Goal: Ask a question

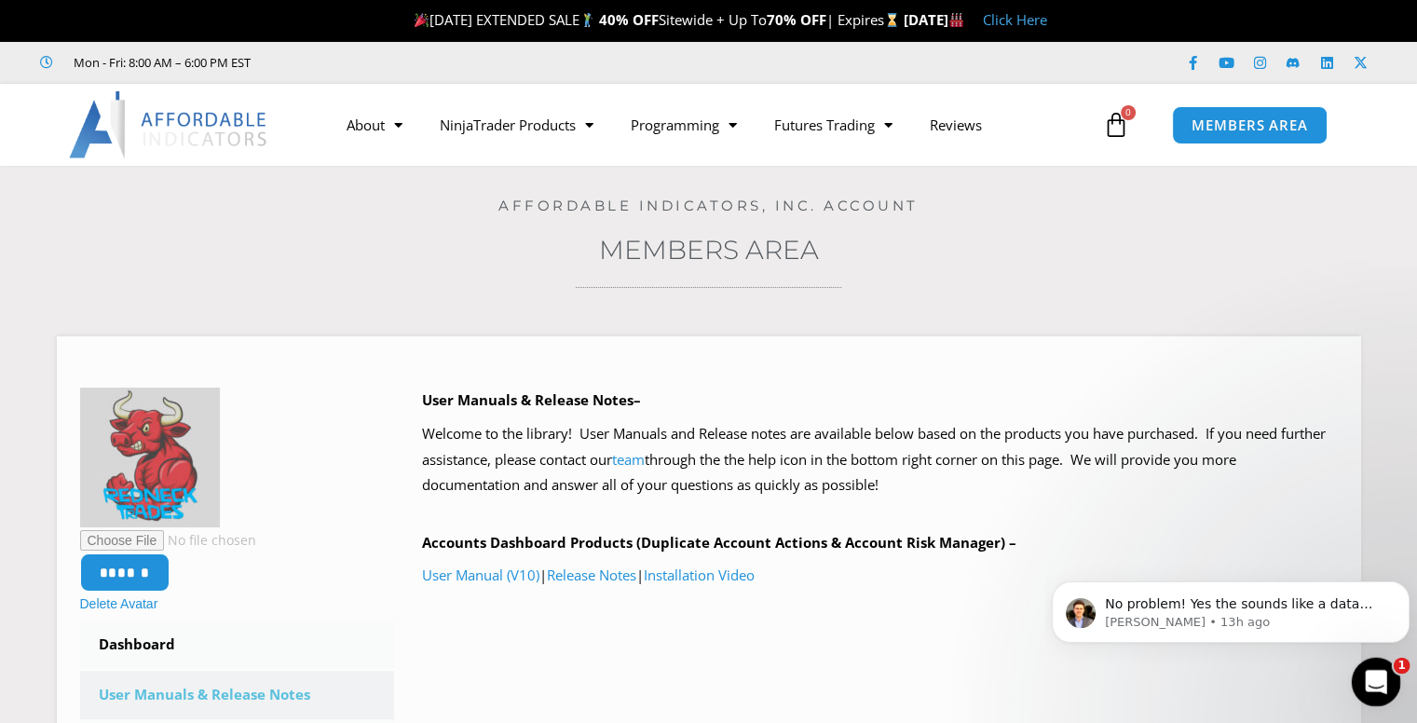
click at [1063, 677] on icon "Open Intercom Messenger" at bounding box center [1373, 679] width 31 height 31
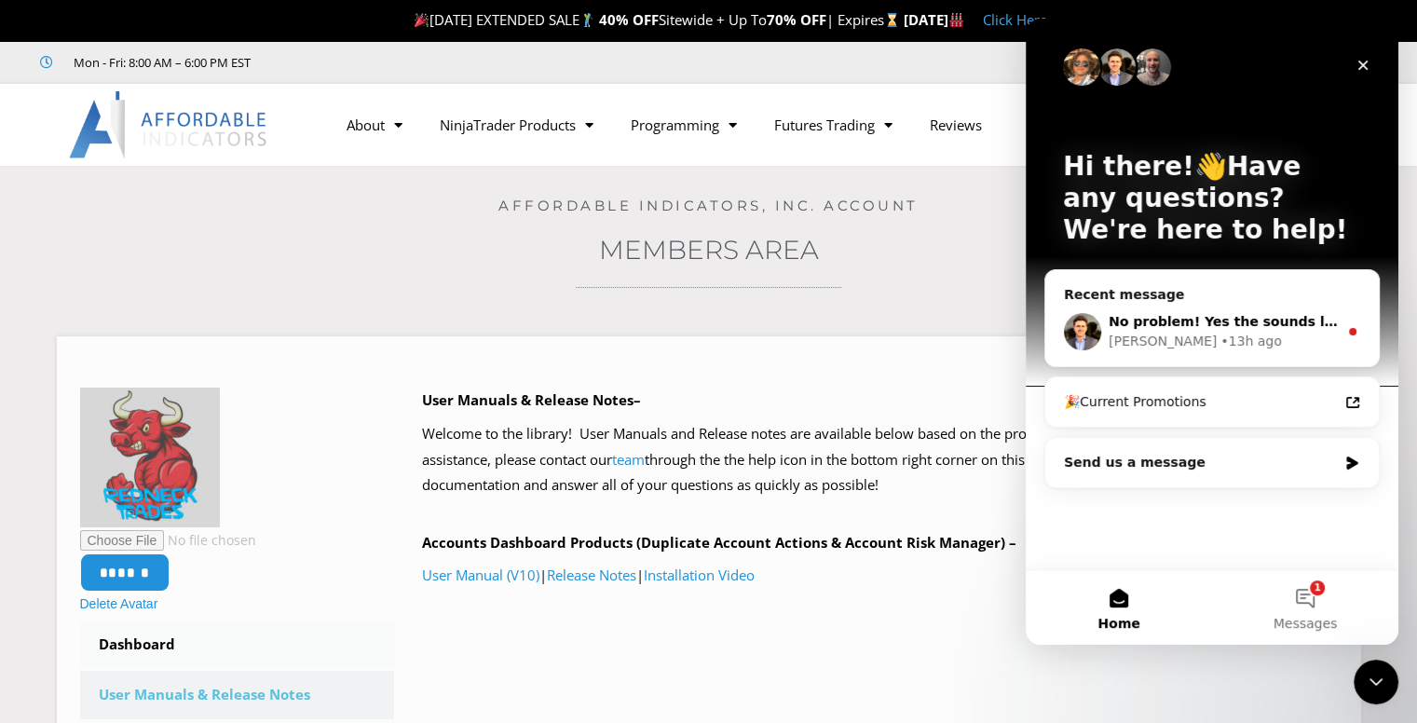
click at [1063, 316] on span "No problem! Yes the sounds like a data connection problem, hopefully won't happ…" at bounding box center [1444, 321] width 672 height 15
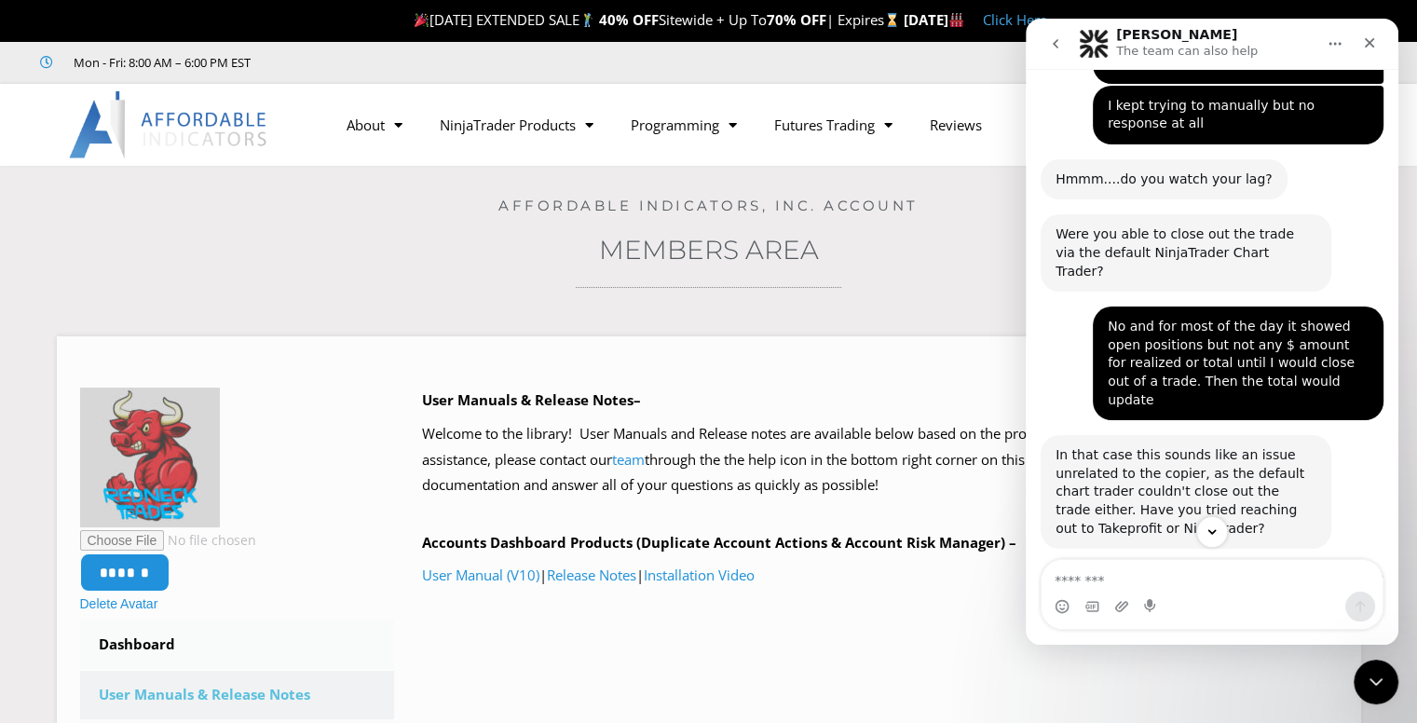
scroll to position [2925, 0]
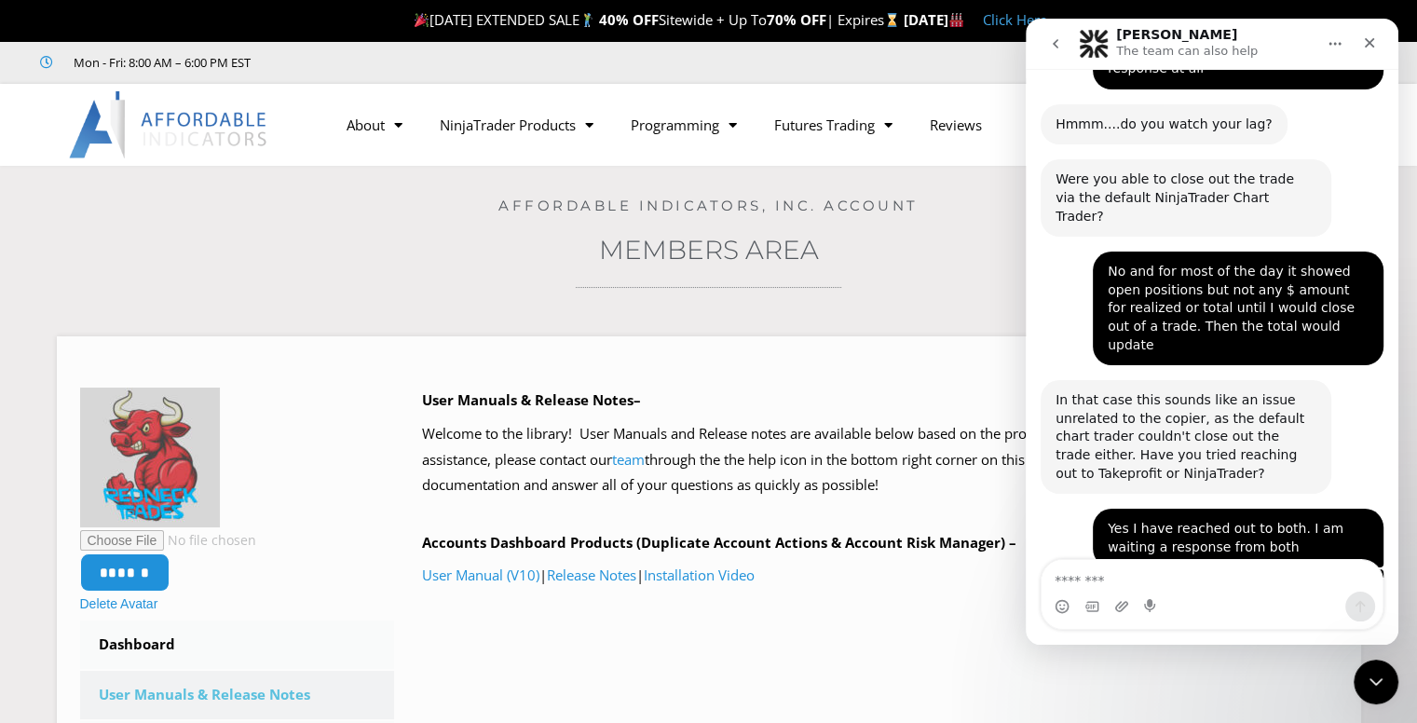
click at [1063, 577] on textarea "Message…" at bounding box center [1211, 576] width 341 height 32
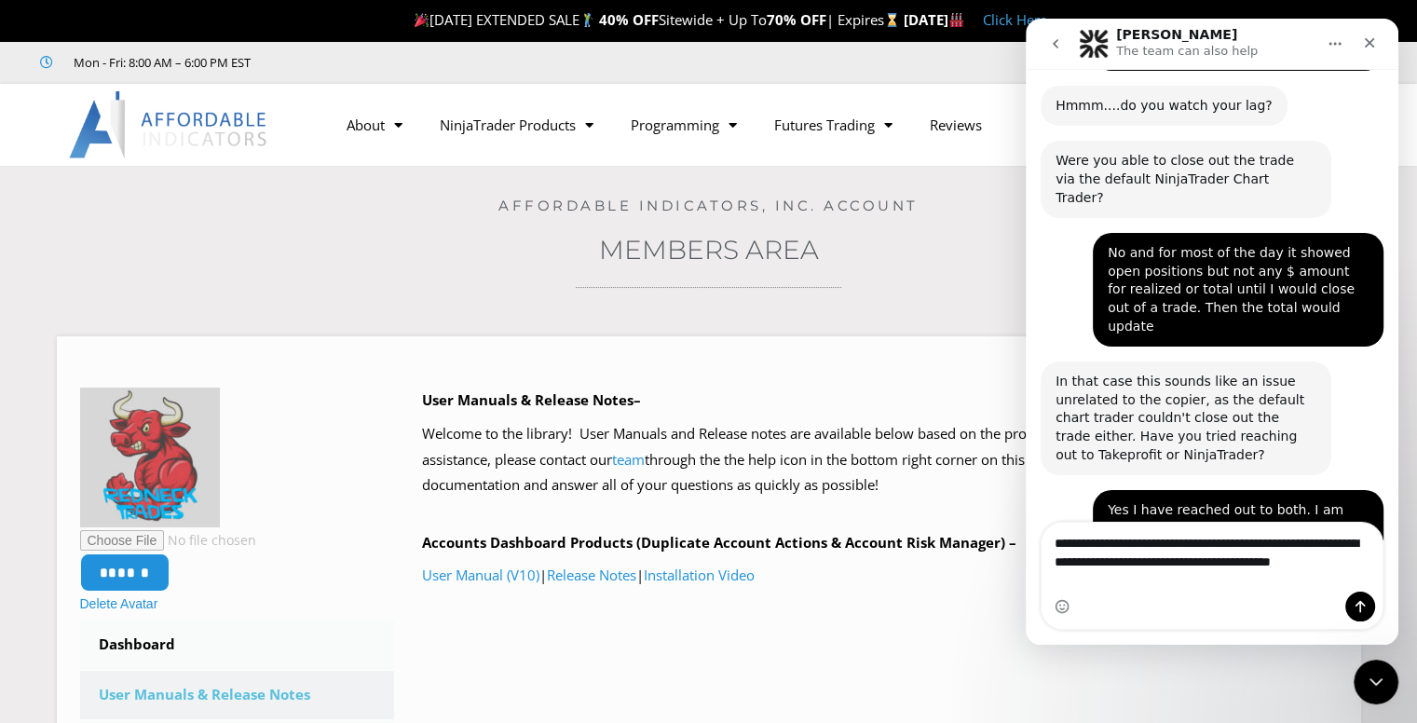
scroll to position [2962, 0]
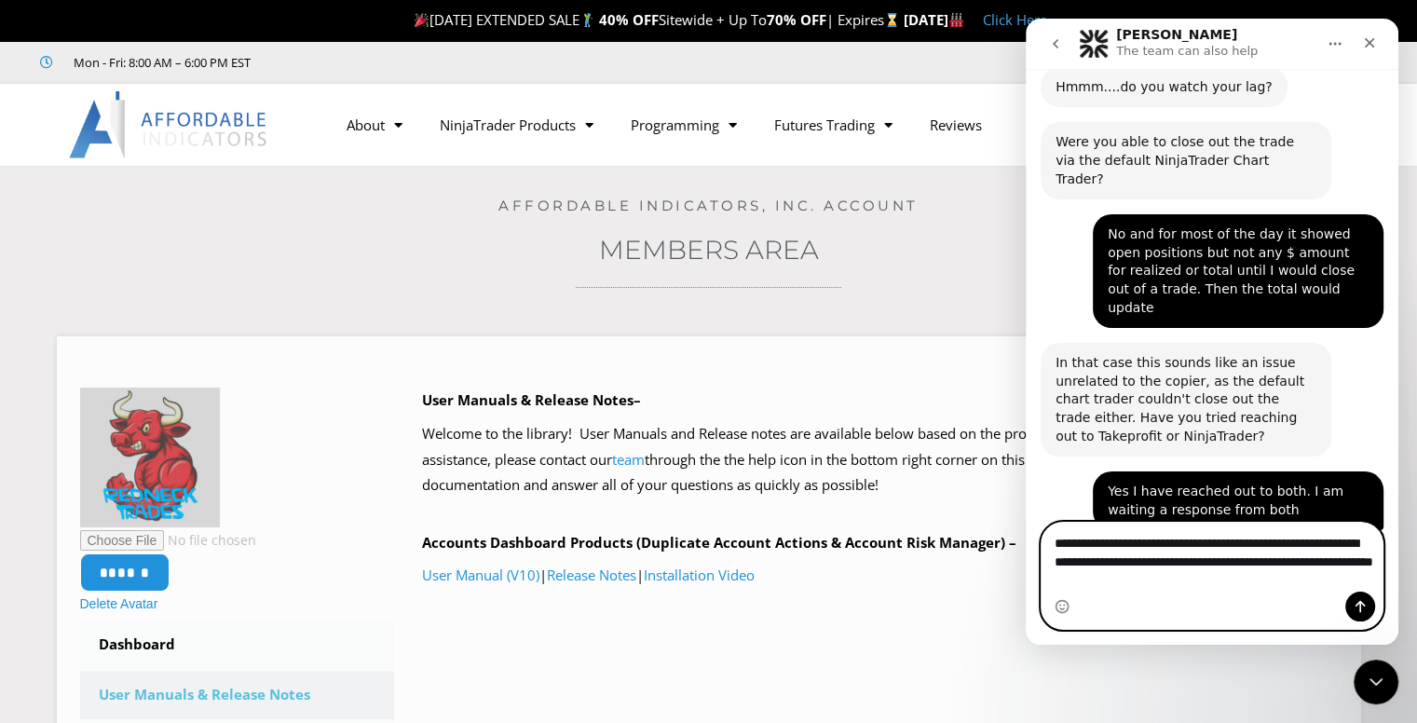
click at [1063, 580] on textarea "**********" at bounding box center [1211, 557] width 341 height 69
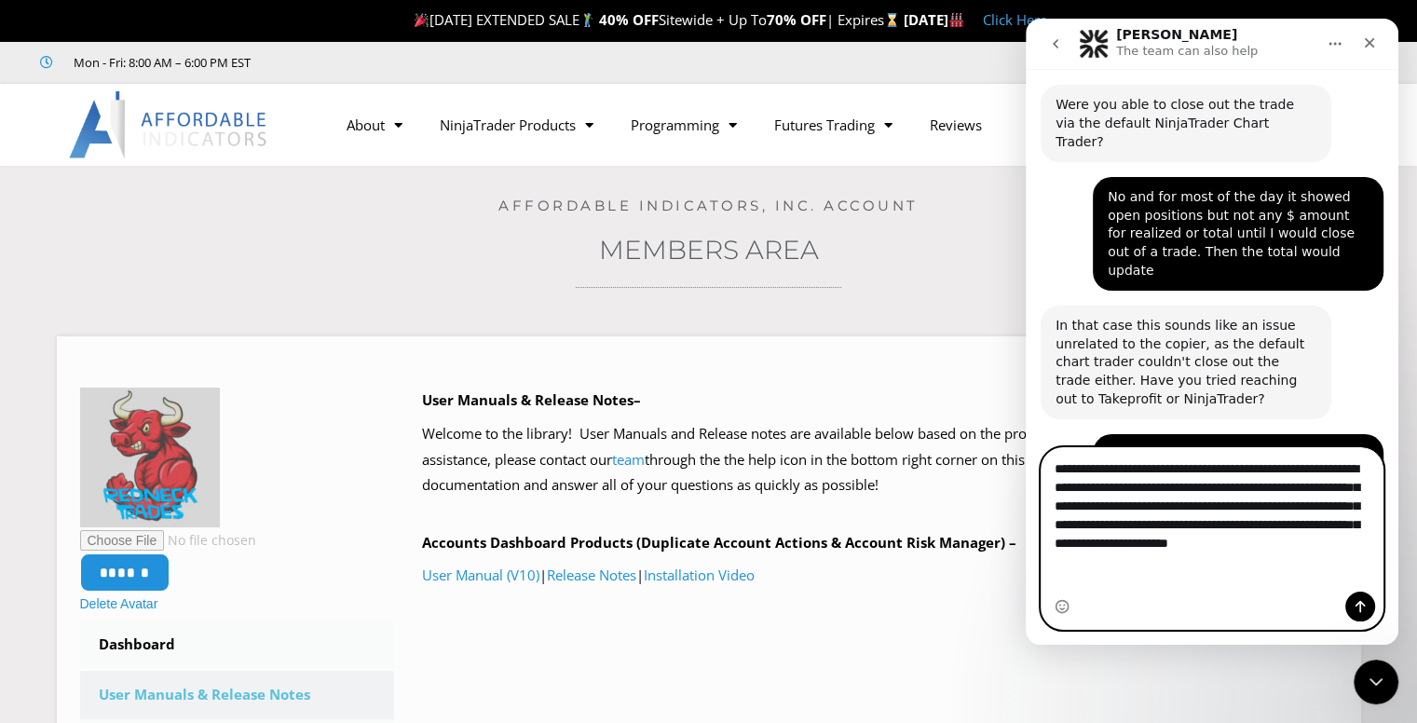
scroll to position [3018, 0]
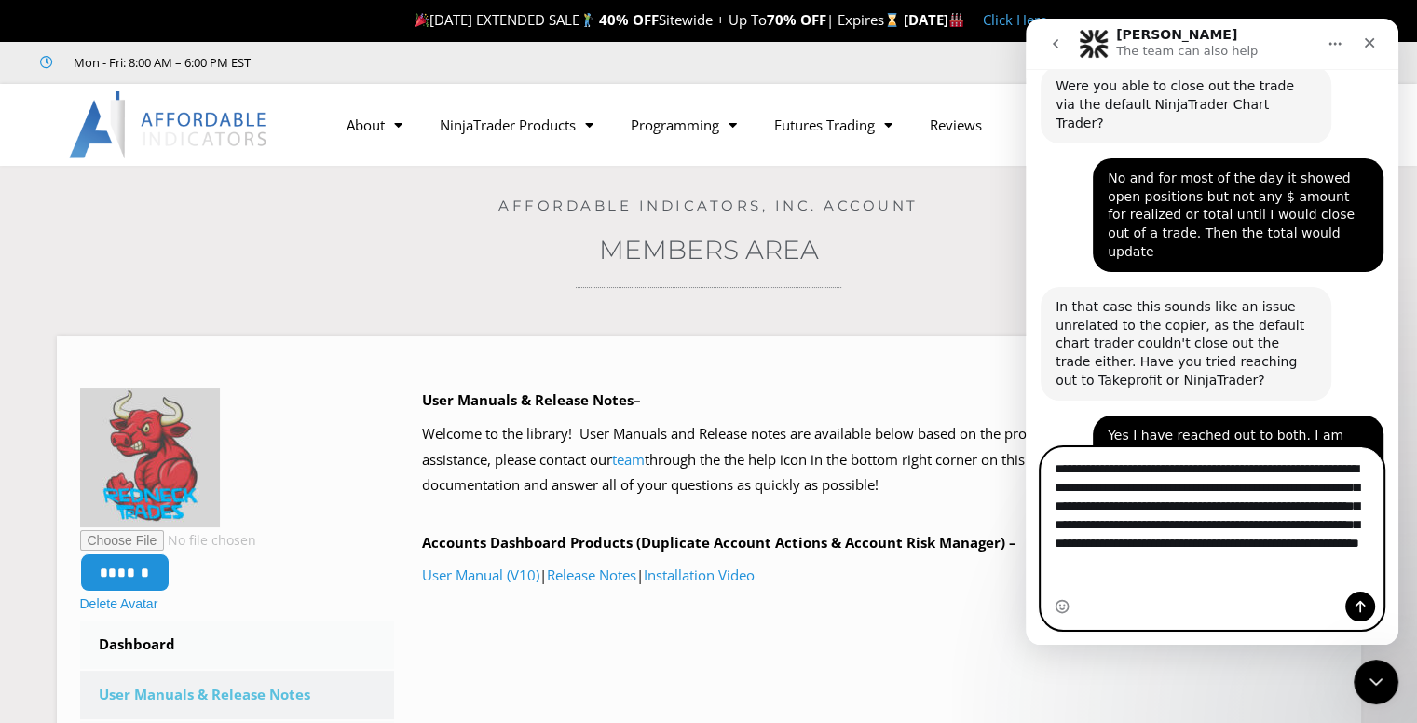
type textarea "**********"
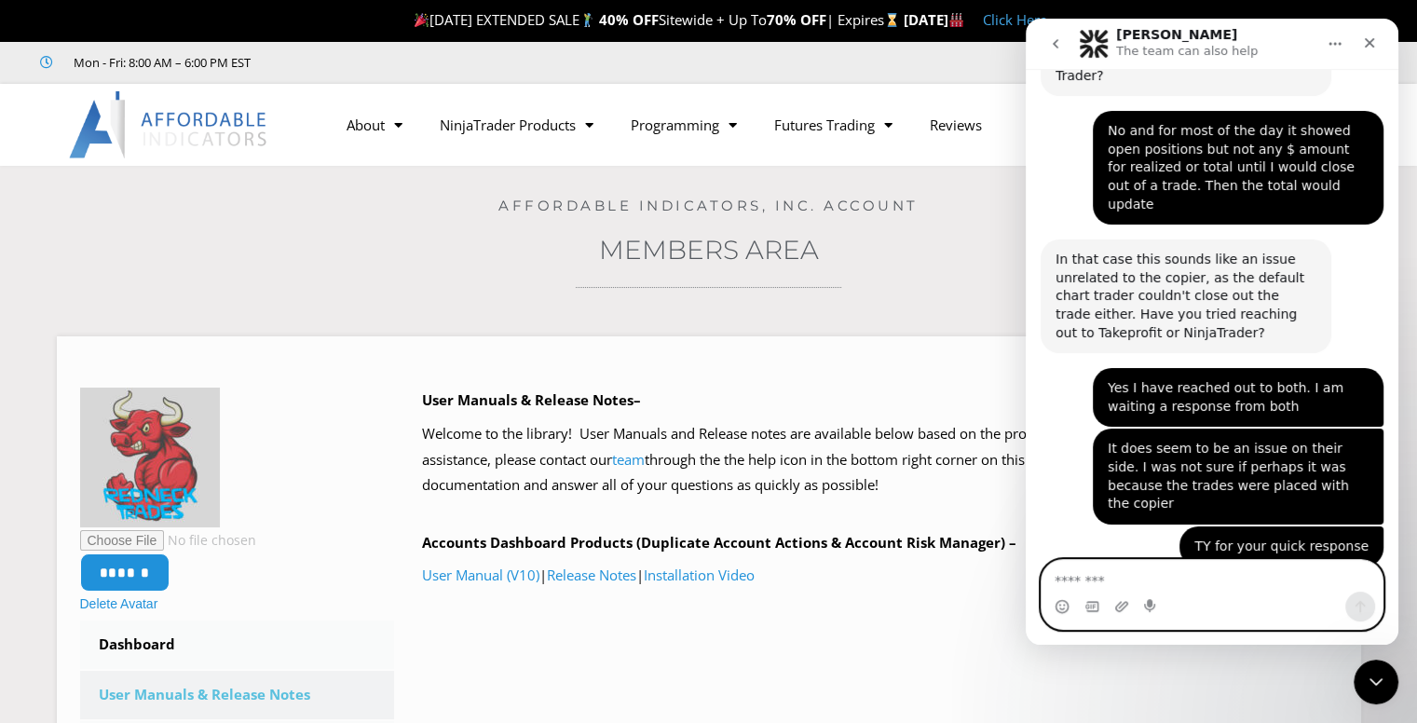
scroll to position [3159, 0]
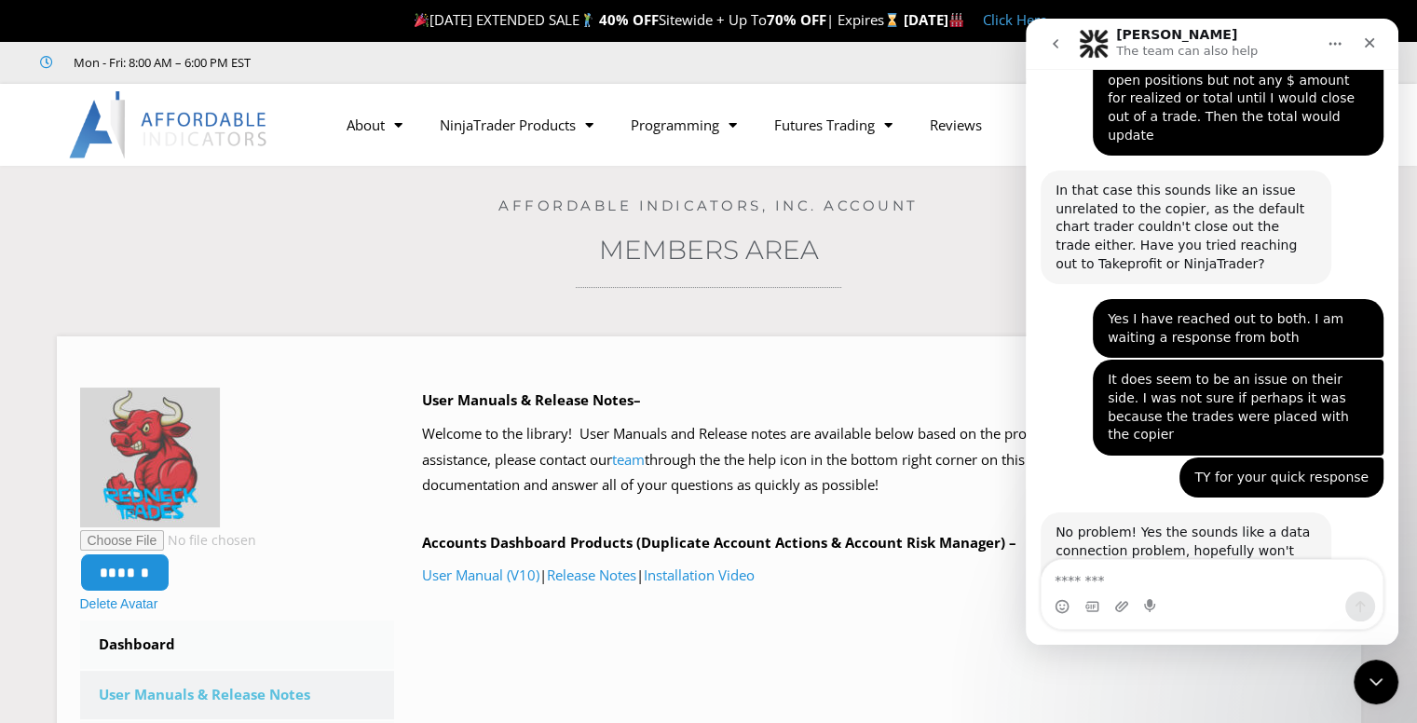
drag, startPoint x: 1252, startPoint y: 523, endPoint x: 1100, endPoint y: 389, distance: 202.0
copy div "Good Morning, is there a way to clear old data? When I open the copy trader fro…"
click at [1057, 49] on icon "go back" at bounding box center [1055, 43] width 15 height 15
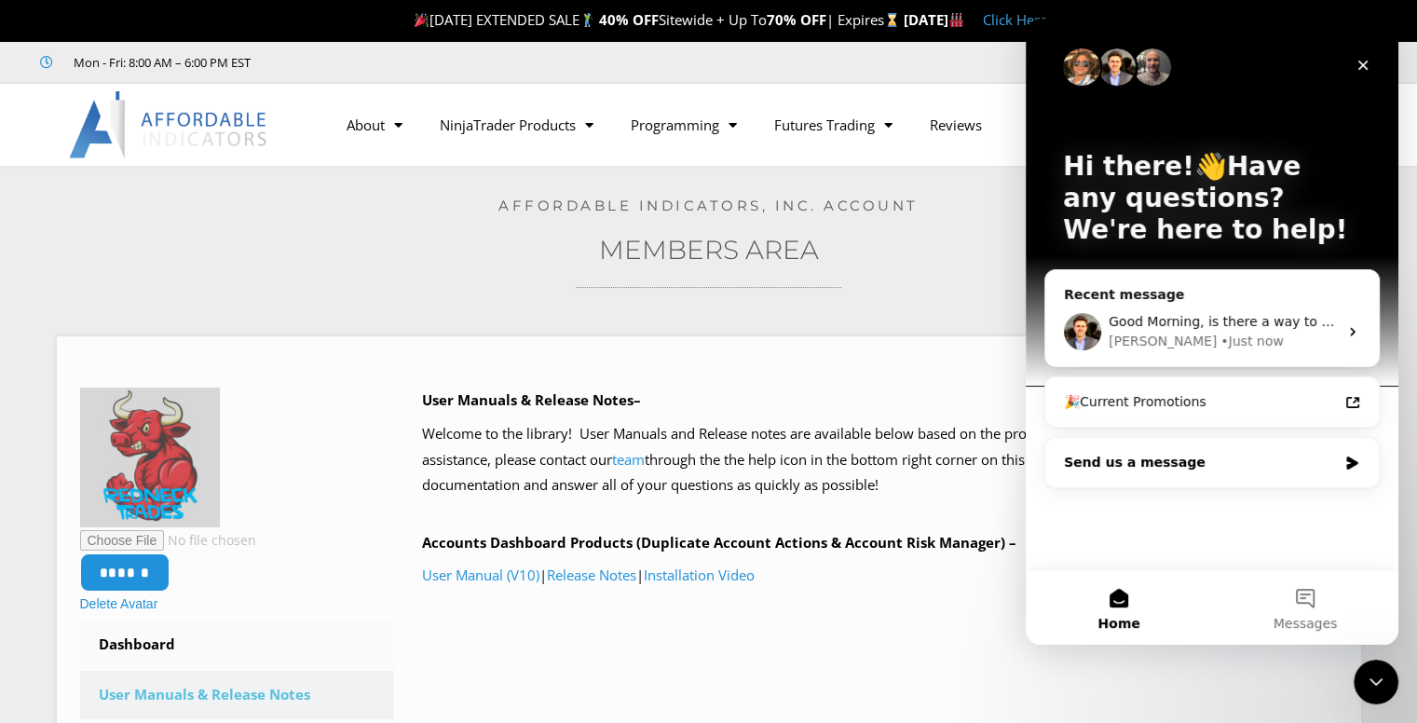
click at [1063, 463] on div "Send us a message" at bounding box center [1200, 463] width 273 height 20
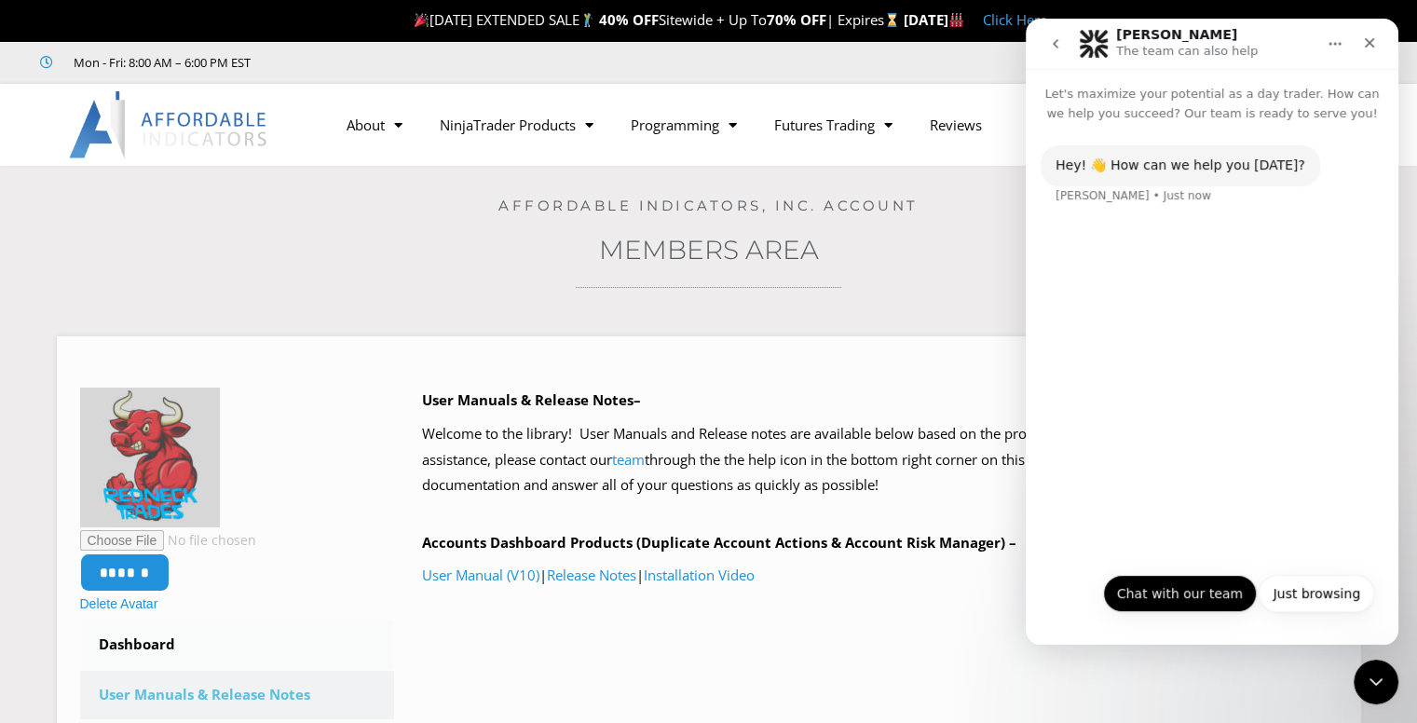
click at [1063, 597] on button "Chat with our team" at bounding box center [1180, 593] width 154 height 37
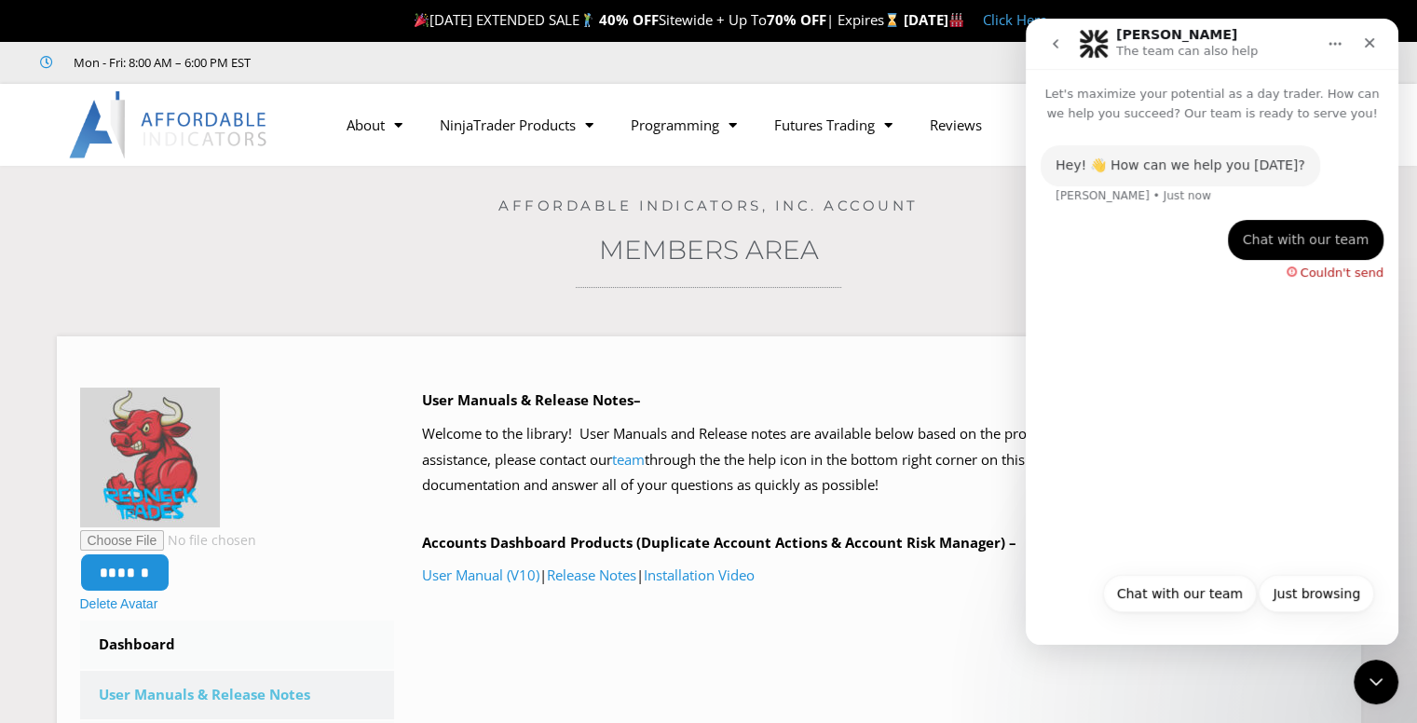
click at [1055, 48] on icon "go back" at bounding box center [1055, 43] width 15 height 15
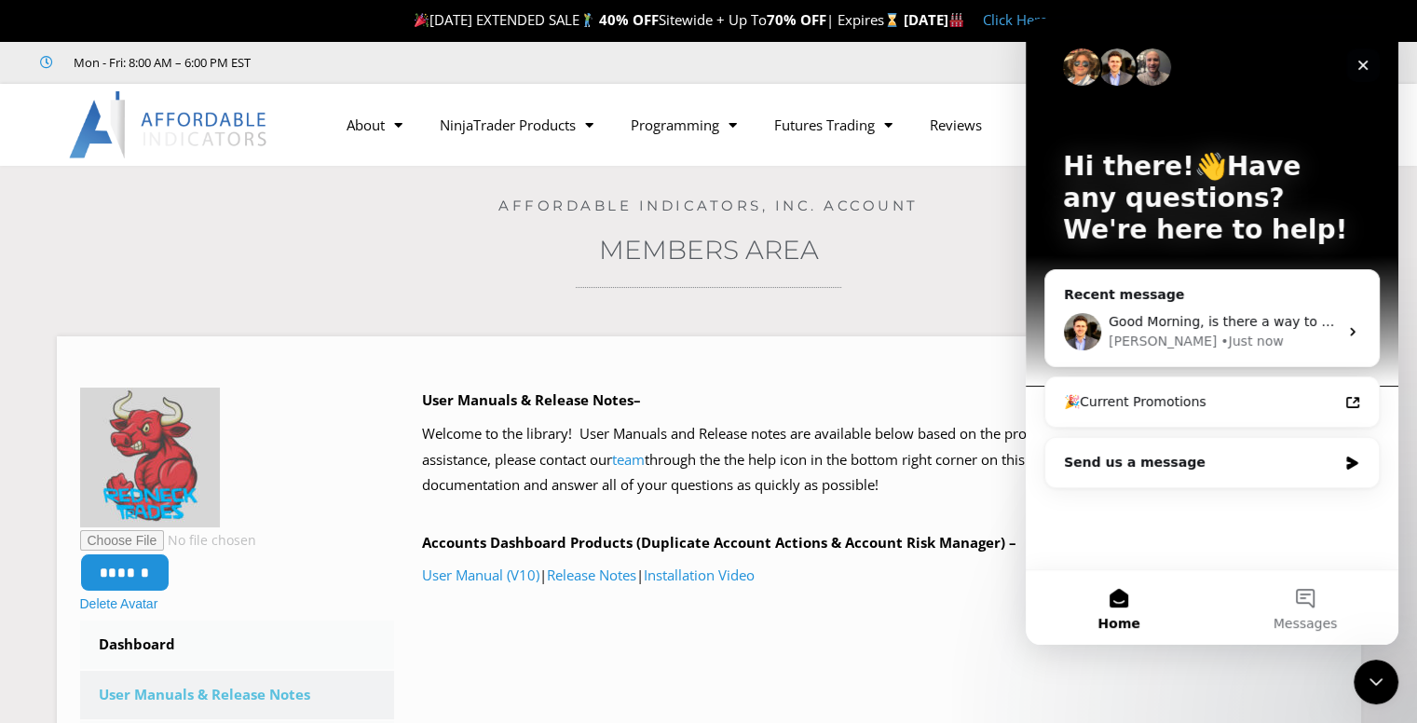
click at [1063, 64] on icon "Close" at bounding box center [1363, 66] width 10 height 10
